Goal: Entertainment & Leisure: Consume media (video, audio)

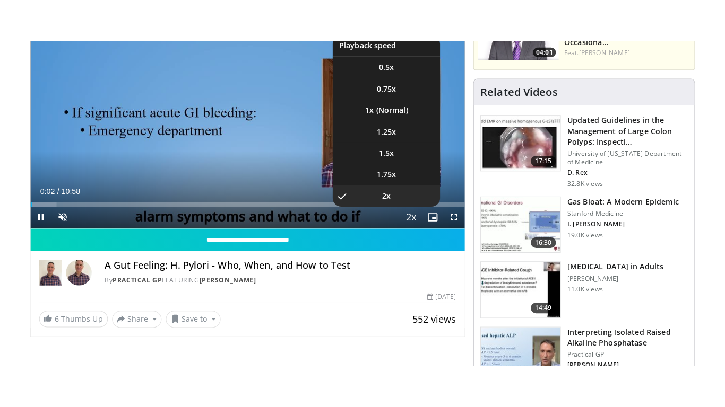
scroll to position [167, 0]
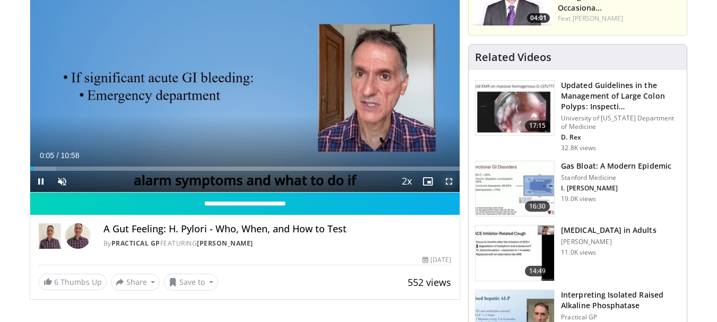
click at [445, 181] on span "Video Player" at bounding box center [448, 181] width 21 height 21
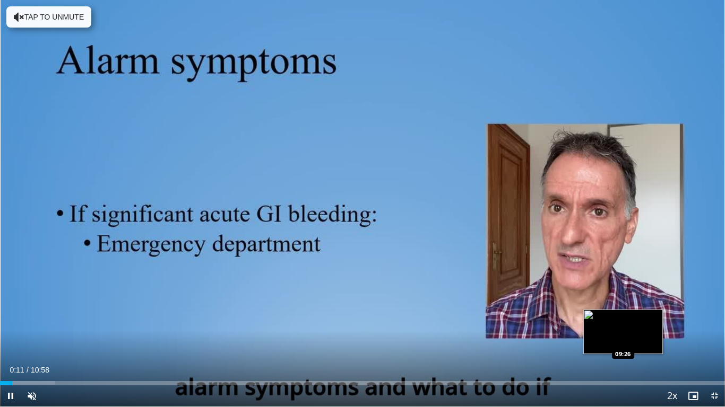
click at [623, 322] on div "Loaded : 7.59% 00:11 09:26" at bounding box center [362, 381] width 725 height 10
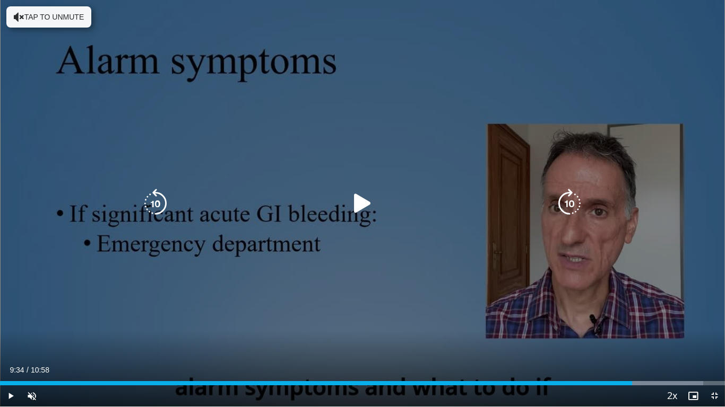
click at [632, 322] on div "Loaded : 96.98% 09:34 09:32" at bounding box center [362, 381] width 725 height 10
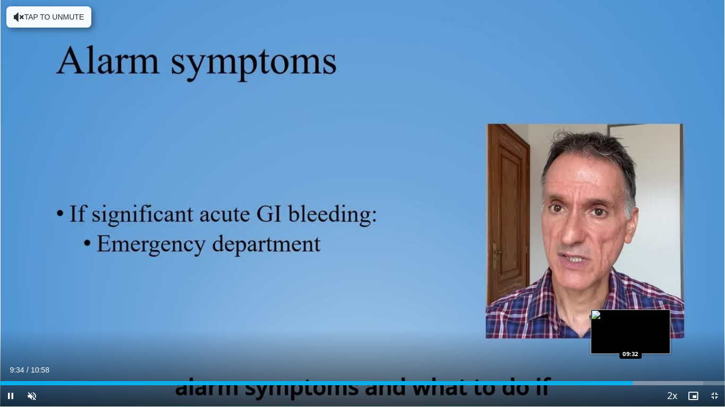
click at [643, 322] on div "Loaded : 96.98% 09:34 09:32" at bounding box center [362, 381] width 725 height 10
click at [652, 322] on div "Loaded : 96.98% 09:45 09:52" at bounding box center [362, 381] width 725 height 10
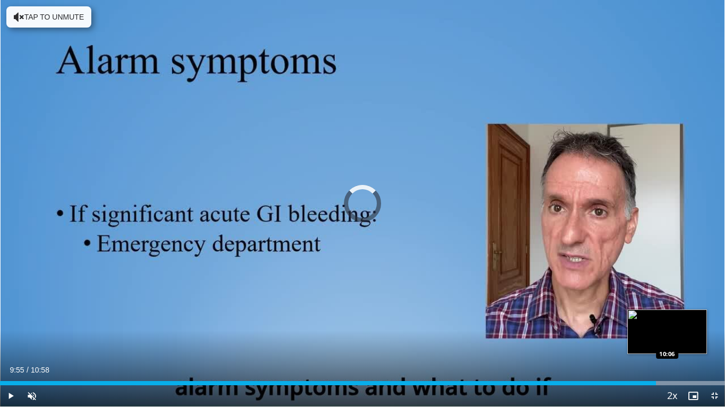
click at [667, 322] on div "Progress Bar" at bounding box center [672, 383] width 105 height 4
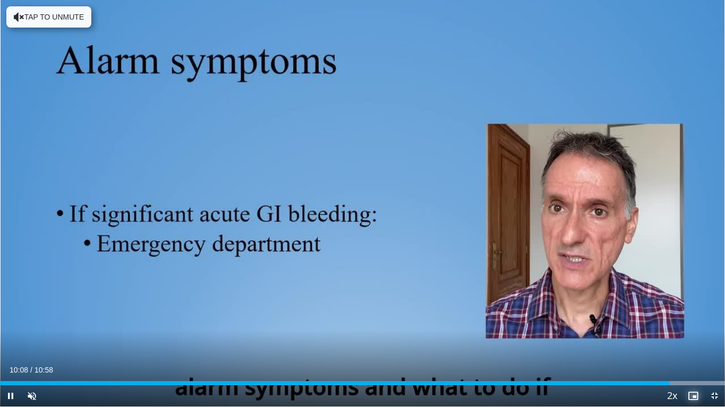
click at [684, 322] on span "Video Player" at bounding box center [692, 396] width 21 height 21
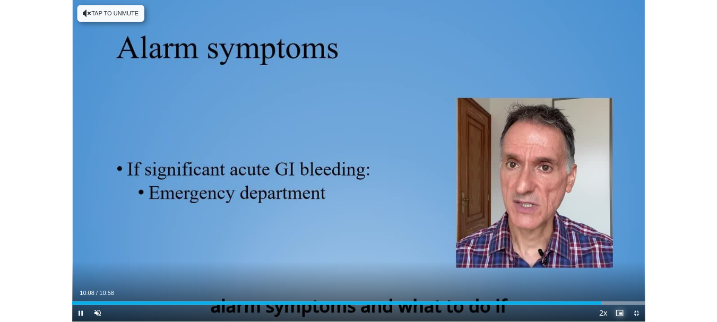
scroll to position [409, 0]
